Goal: Information Seeking & Learning: Learn about a topic

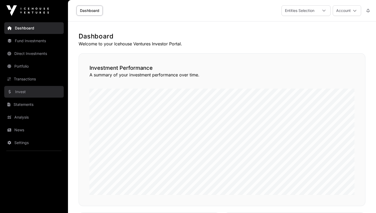
click at [24, 93] on link "Invest" at bounding box center [33, 92] width 59 height 12
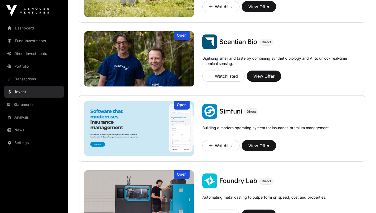
scroll to position [233, 0]
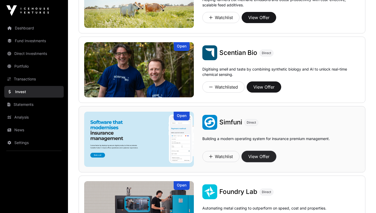
click at [254, 159] on button "View Offer" at bounding box center [258, 156] width 34 height 11
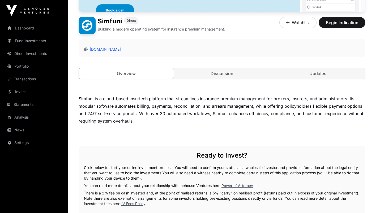
scroll to position [5, 0]
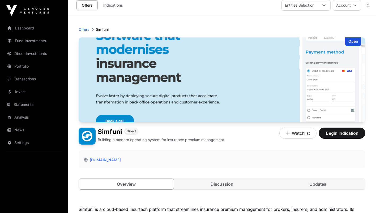
click at [235, 177] on div "Open Simfuni Direct Building a modern operating system for insurance premium ma…" at bounding box center [222, 118] width 287 height 163
click at [232, 183] on link "Discussion" at bounding box center [222, 184] width 95 height 11
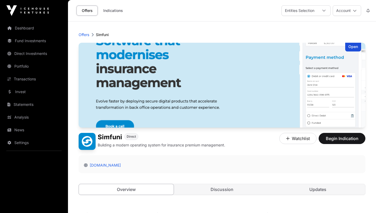
scroll to position [5, 0]
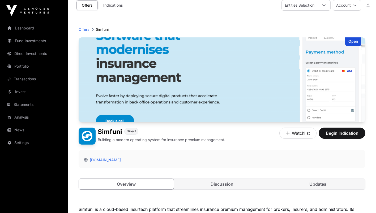
scroll to position [233, 0]
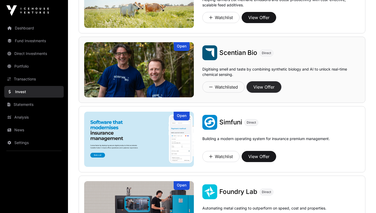
click at [267, 90] on button "View Offer" at bounding box center [264, 86] width 34 height 11
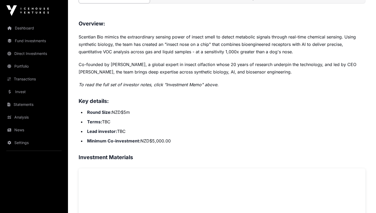
scroll to position [83, 0]
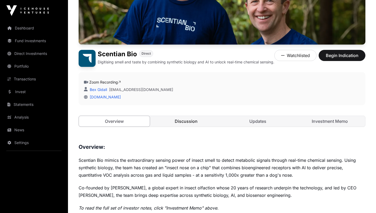
click at [181, 125] on link "Discussion" at bounding box center [186, 121] width 71 height 11
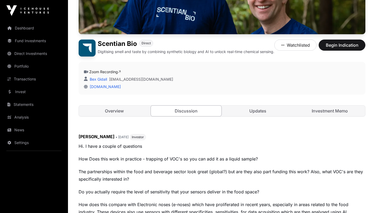
scroll to position [97, 0]
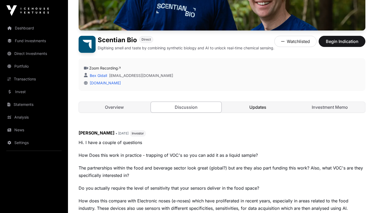
click at [249, 112] on link "Updates" at bounding box center [257, 107] width 71 height 11
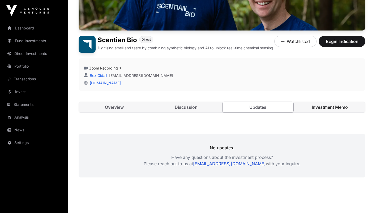
click at [320, 110] on link "Investment Memo" at bounding box center [329, 107] width 71 height 11
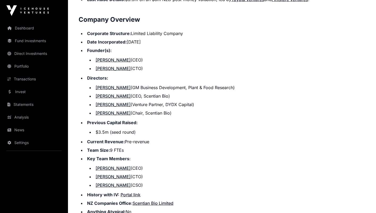
scroll to position [646, 0]
